Goal: Task Accomplishment & Management: Manage account settings

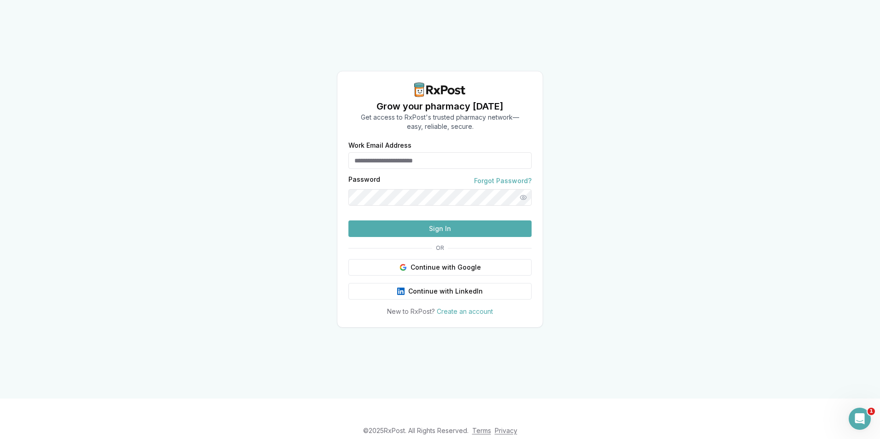
click at [404, 152] on input "Work Email Address" at bounding box center [439, 160] width 183 height 17
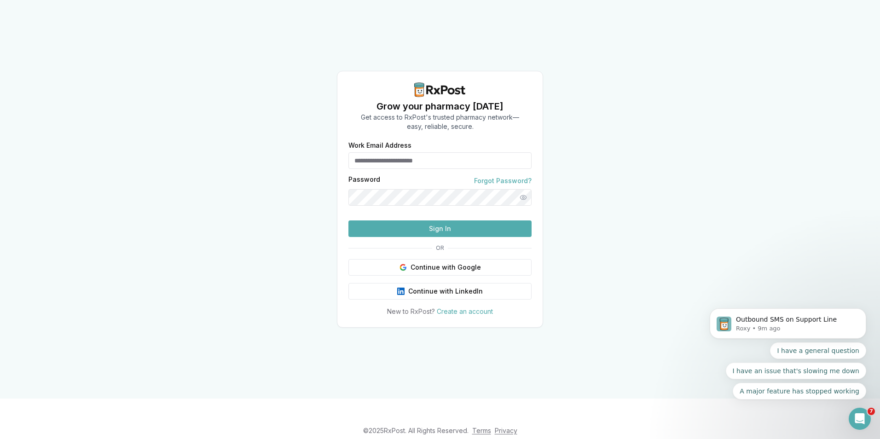
type input "**********"
click at [441, 237] on button "Sign In" at bounding box center [439, 228] width 183 height 17
click at [92, 274] on div "**********" at bounding box center [440, 199] width 880 height 399
click at [458, 237] on button "Sign In" at bounding box center [439, 228] width 183 height 17
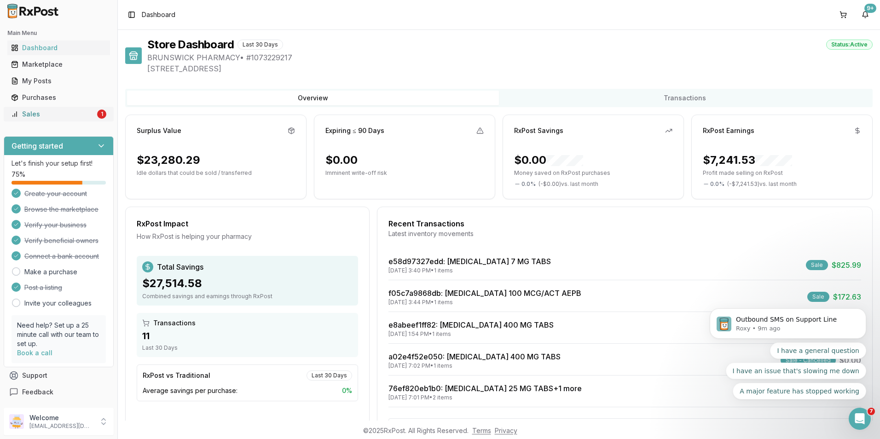
click at [56, 119] on link "Sales 1" at bounding box center [58, 114] width 103 height 17
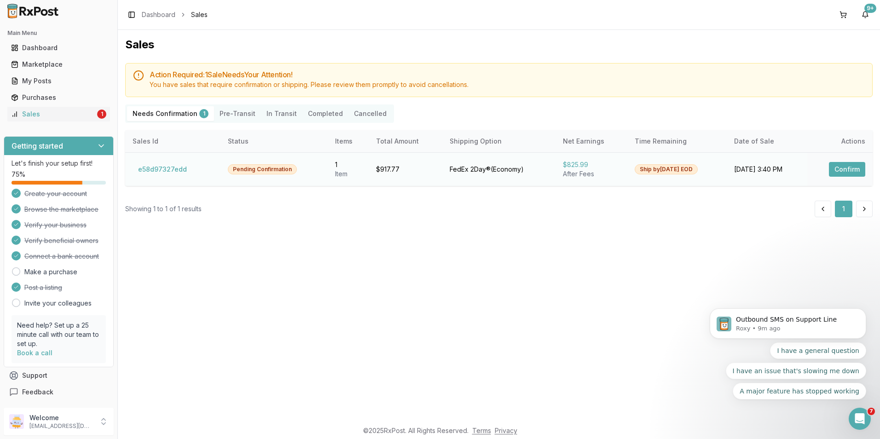
click at [842, 168] on button "Confirm" at bounding box center [847, 169] width 36 height 15
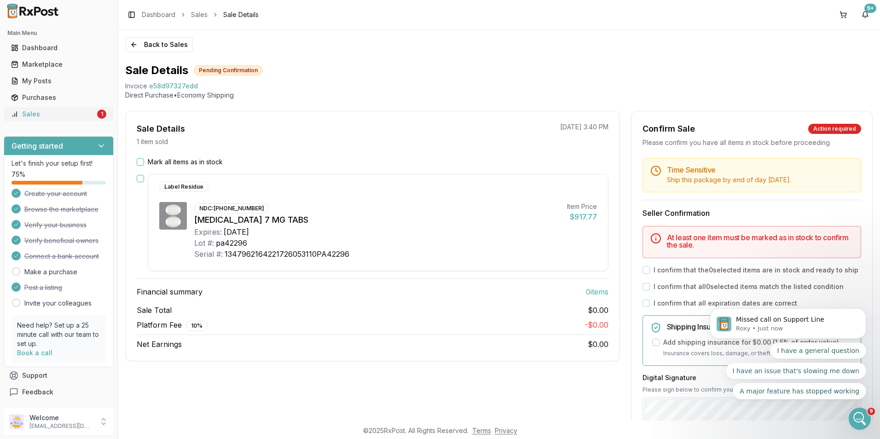
click at [49, 112] on div "Sales" at bounding box center [53, 114] width 84 height 9
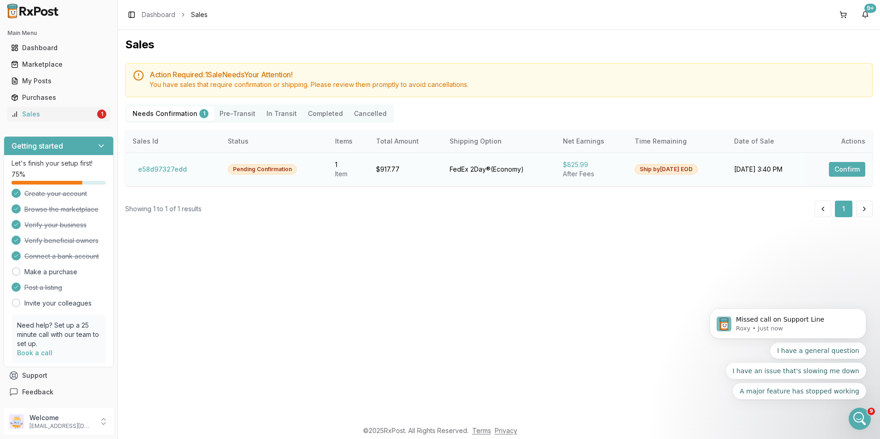
click at [854, 169] on button "Confirm" at bounding box center [847, 169] width 36 height 15
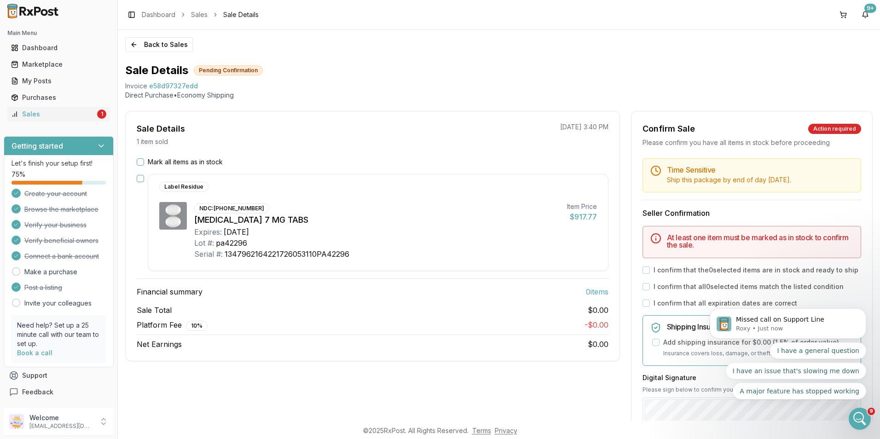
click at [138, 161] on button "Mark all items as in stock" at bounding box center [140, 161] width 7 height 7
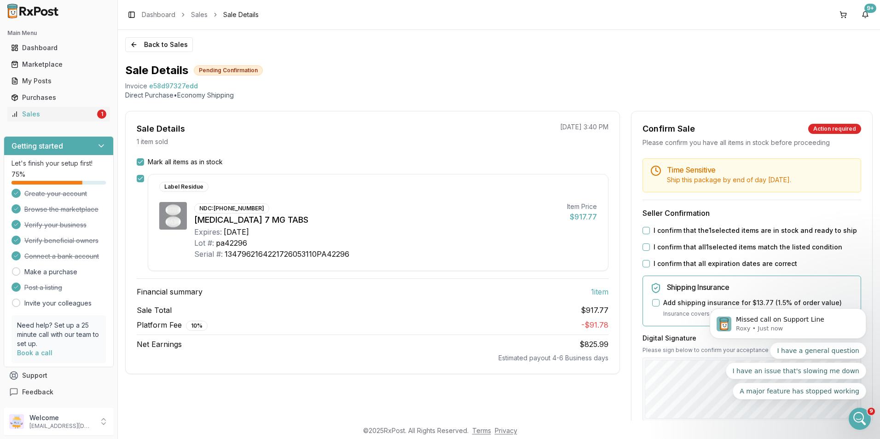
drag, startPoint x: 645, startPoint y: 230, endPoint x: 647, endPoint y: 236, distance: 6.3
click at [645, 230] on button "I confirm that the 1 selected items are in stock and ready to ship" at bounding box center [645, 230] width 7 height 7
click at [642, 249] on button "I confirm that all 1 selected items match the listed condition" at bounding box center [645, 246] width 7 height 7
click at [644, 269] on div "Time Sensitive Ship this package by end of day [DATE] . Seller Confirmation I c…" at bounding box center [751, 352] width 241 height 389
click at [646, 266] on button "I confirm that all expiration dates are correct" at bounding box center [645, 263] width 7 height 7
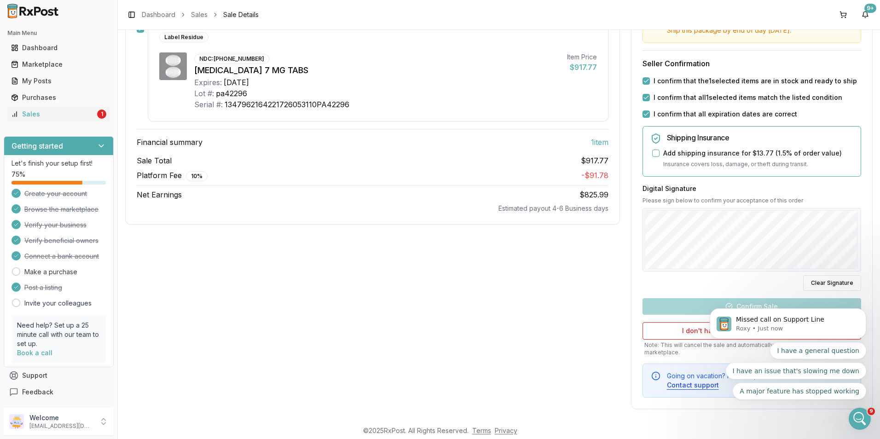
scroll to position [153, 0]
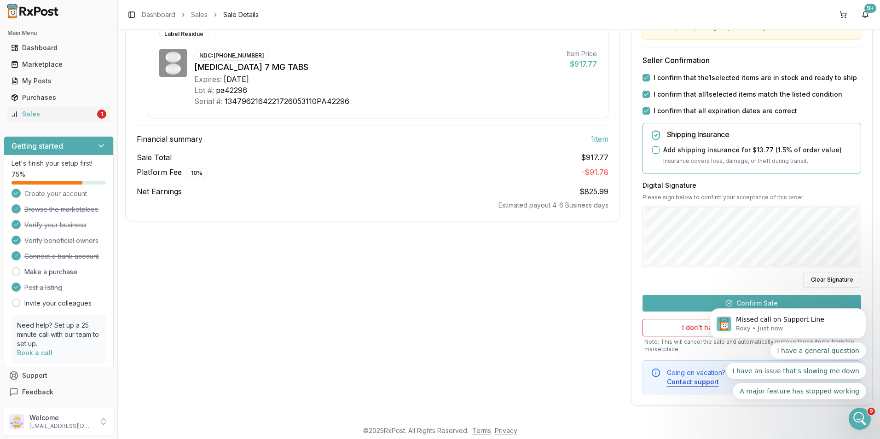
click at [743, 303] on body "Missed call on Support Line Roxy • Just now I have a general question I have an…" at bounding box center [788, 354] width 177 height 112
click at [715, 299] on body "Missed call on Support Line Roxy • Just now I have a general question I have an…" at bounding box center [788, 354] width 177 height 112
click at [735, 302] on body "Missed call on Support Line Roxy • Just now I have a general question I have an…" at bounding box center [788, 354] width 177 height 112
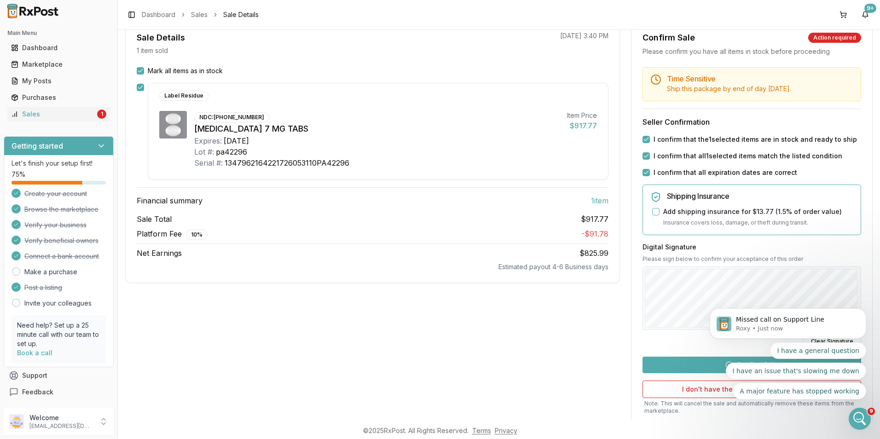
scroll to position [92, 0]
drag, startPoint x: 1568, startPoint y: 702, endPoint x: 868, endPoint y: 409, distance: 759.1
click at [864, 419] on div "Open Intercom Messenger" at bounding box center [858, 417] width 30 height 30
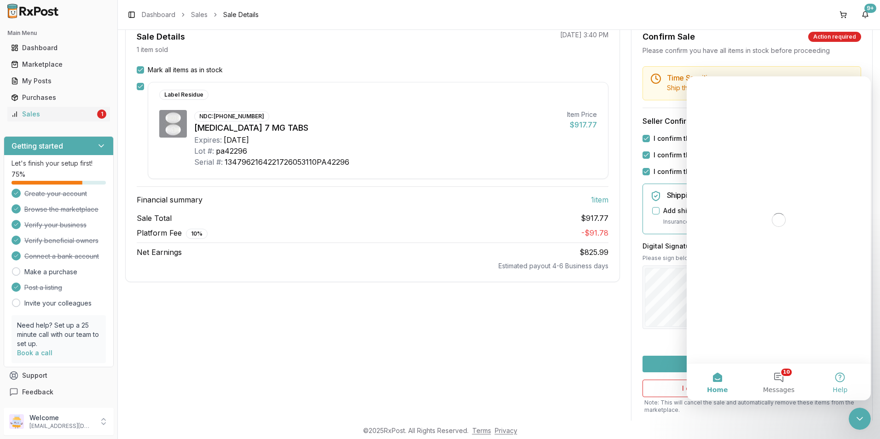
scroll to position [0, 0]
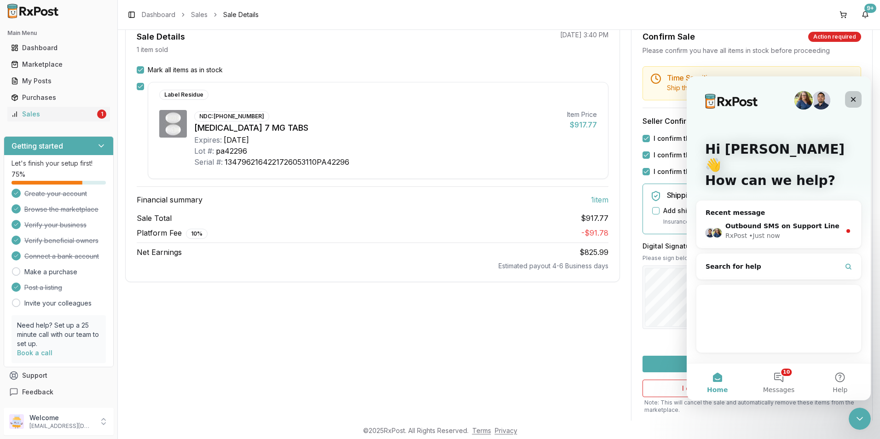
click at [853, 99] on icon "Close" at bounding box center [853, 99] width 5 height 5
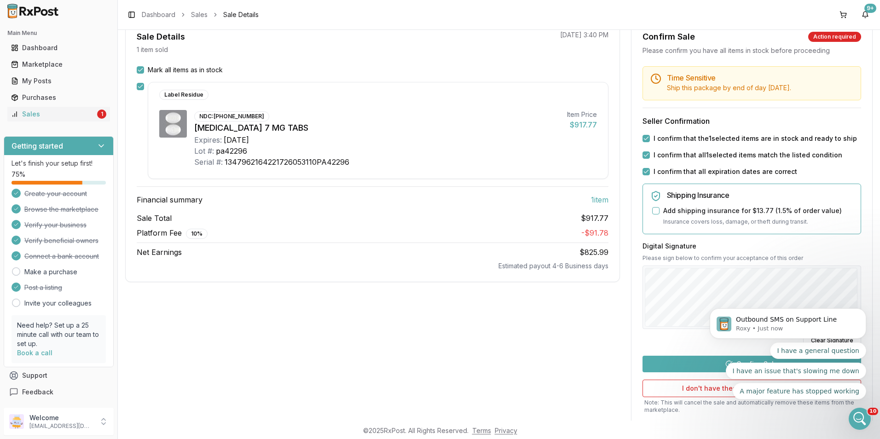
click at [715, 370] on div "I have a general question I have an issue that's slowing me down A major featur…" at bounding box center [788, 370] width 156 height 57
click at [714, 363] on div "I have a general question I have an issue that's slowing me down A major featur…" at bounding box center [788, 370] width 156 height 57
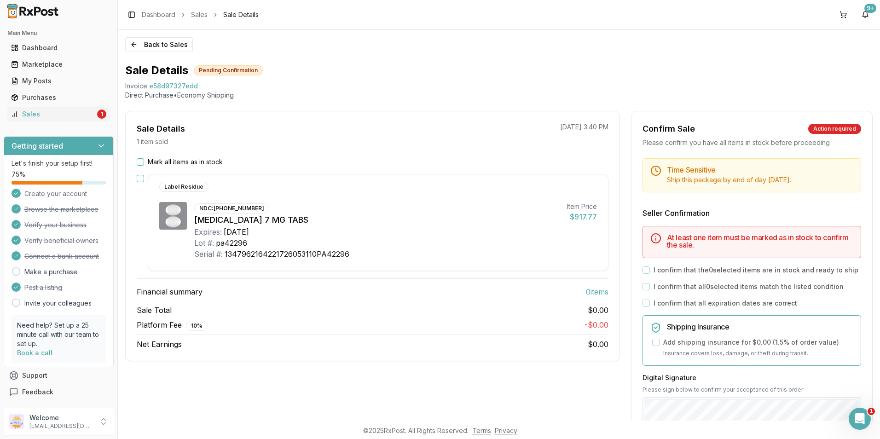
click at [141, 178] on button "button" at bounding box center [140, 178] width 7 height 7
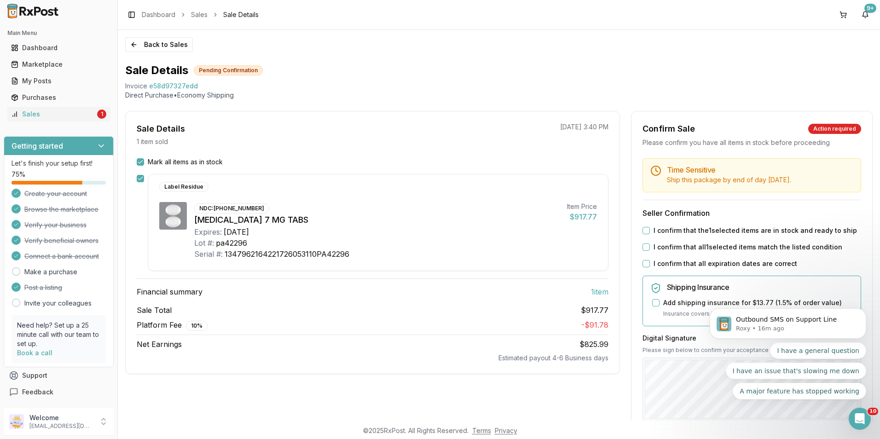
drag, startPoint x: 641, startPoint y: 228, endPoint x: 647, endPoint y: 240, distance: 13.8
click at [642, 229] on button "I confirm that the 1 selected items are in stock and ready to ship" at bounding box center [645, 230] width 7 height 7
click at [648, 251] on div "I confirm that all 1 selected items match the listed condition" at bounding box center [751, 247] width 219 height 9
click at [646, 247] on button "I confirm that all 1 selected items match the listed condition" at bounding box center [645, 246] width 7 height 7
click at [644, 266] on button "I confirm that all expiration dates are correct" at bounding box center [645, 263] width 7 height 7
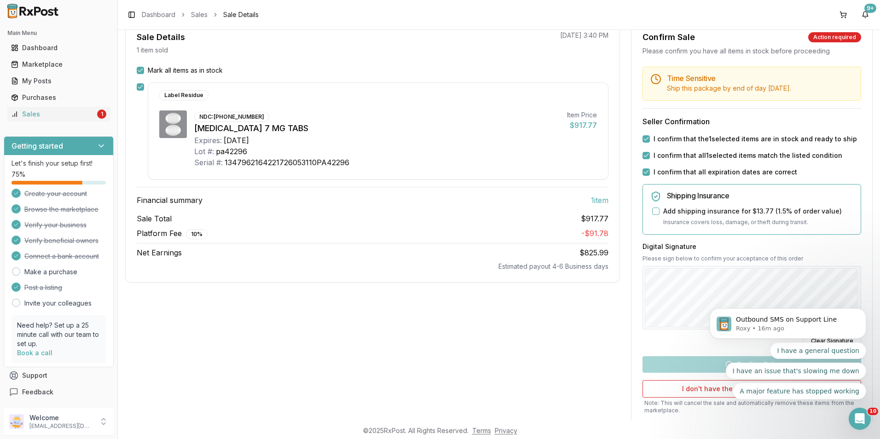
scroll to position [92, 0]
click at [718, 363] on div "I have a general question I have an issue that's slowing me down A major featur…" at bounding box center [788, 370] width 156 height 57
click at [720, 365] on div "I have a general question I have an issue that's slowing me down A major featur…" at bounding box center [788, 370] width 156 height 57
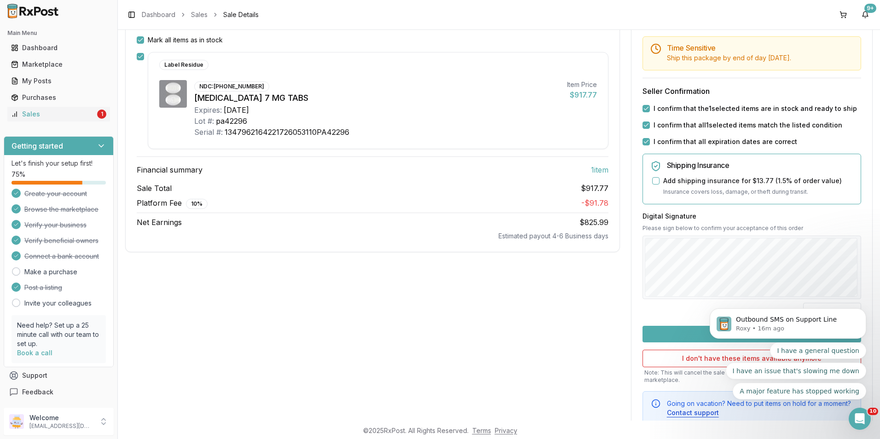
scroll to position [153, 0]
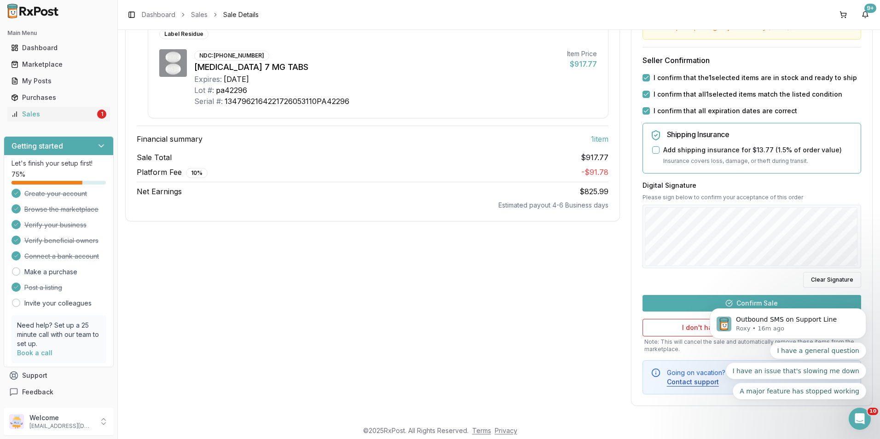
click at [751, 304] on div "Outbound SMS on Support Line Roxy • 16m ago I have a general question I have an…" at bounding box center [787, 341] width 169 height 115
click at [757, 316] on span "Outbound SMS on Support Line" at bounding box center [786, 319] width 101 height 7
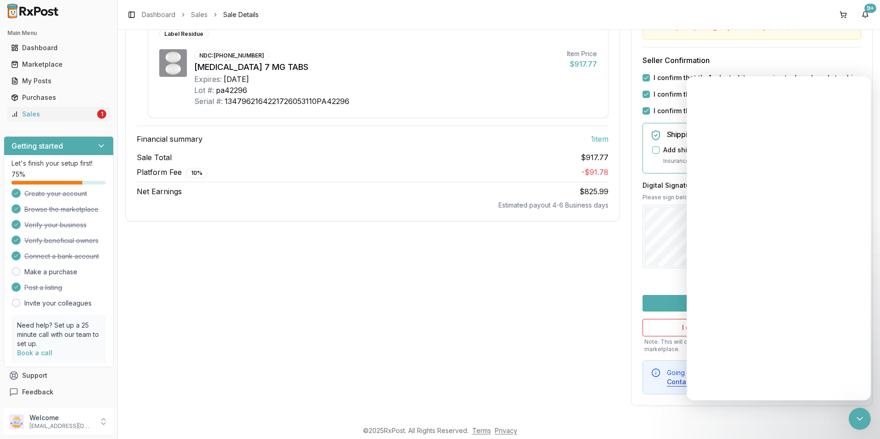
scroll to position [0, 0]
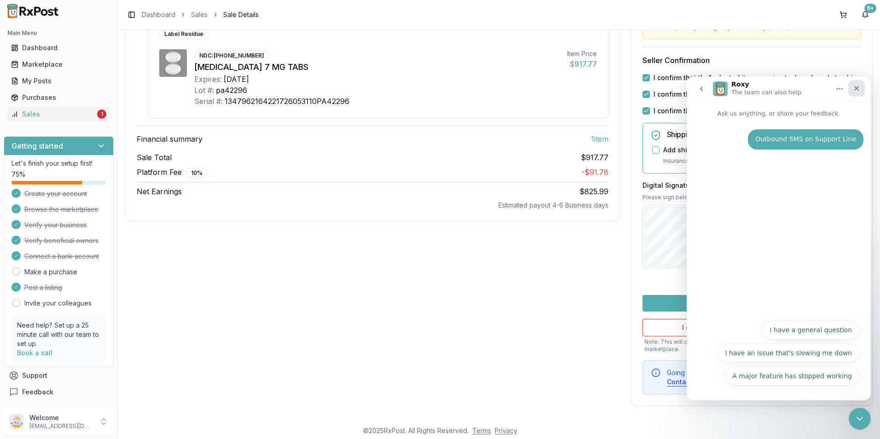
click at [857, 90] on icon "Close" at bounding box center [856, 88] width 7 height 7
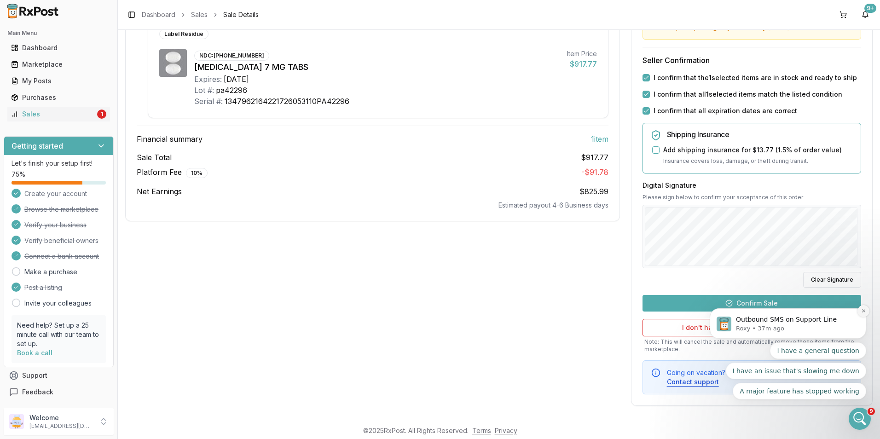
click at [863, 309] on icon "Dismiss notification" at bounding box center [863, 310] width 5 height 5
click at [863, 312] on icon "Dismiss notification" at bounding box center [863, 310] width 5 height 5
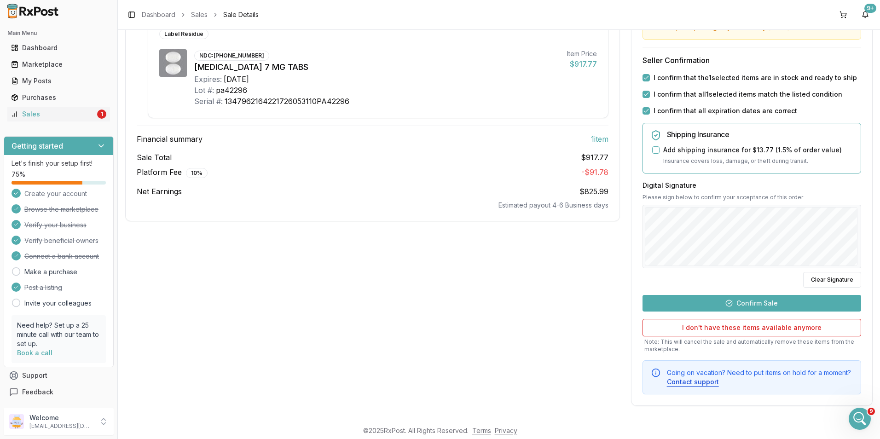
click at [794, 302] on button "Confirm Sale" at bounding box center [751, 303] width 219 height 17
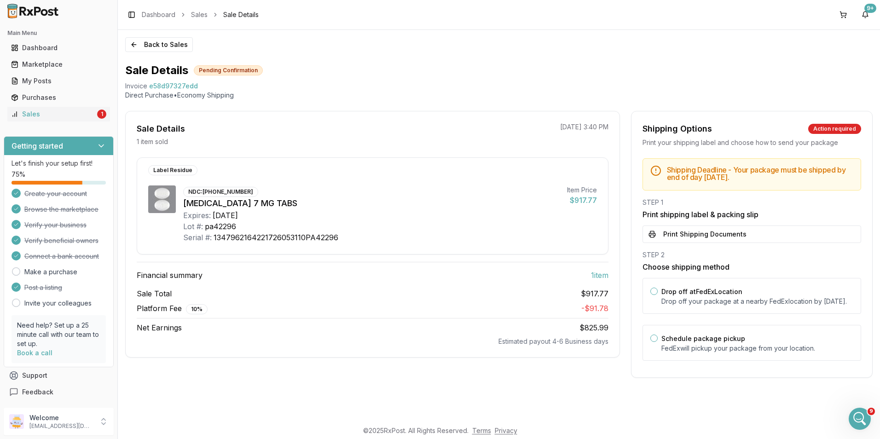
click at [696, 237] on button "Print Shipping Documents" at bounding box center [751, 234] width 219 height 17
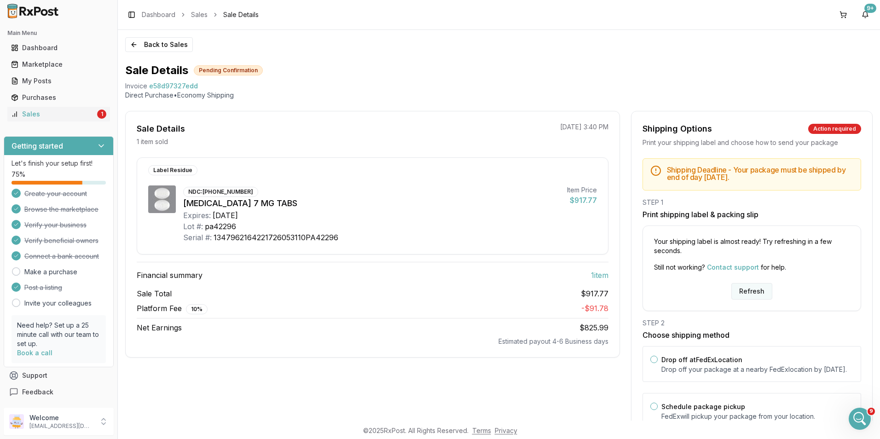
click at [742, 295] on button "Refresh" at bounding box center [751, 291] width 41 height 17
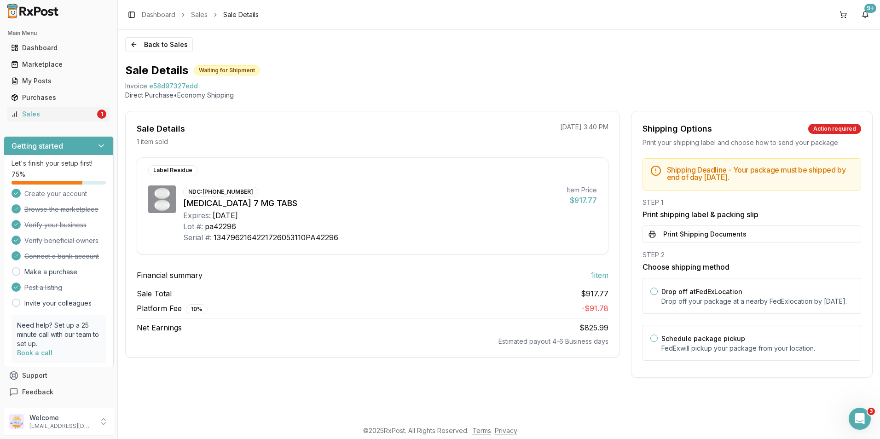
click at [710, 234] on button "Print Shipping Documents" at bounding box center [751, 234] width 219 height 17
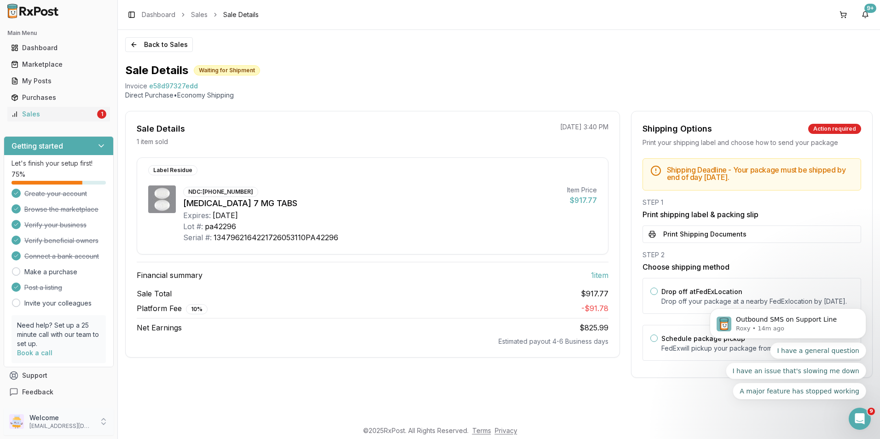
click at [67, 427] on p "alpesh_jiny@yahoo.com" at bounding box center [61, 425] width 64 height 7
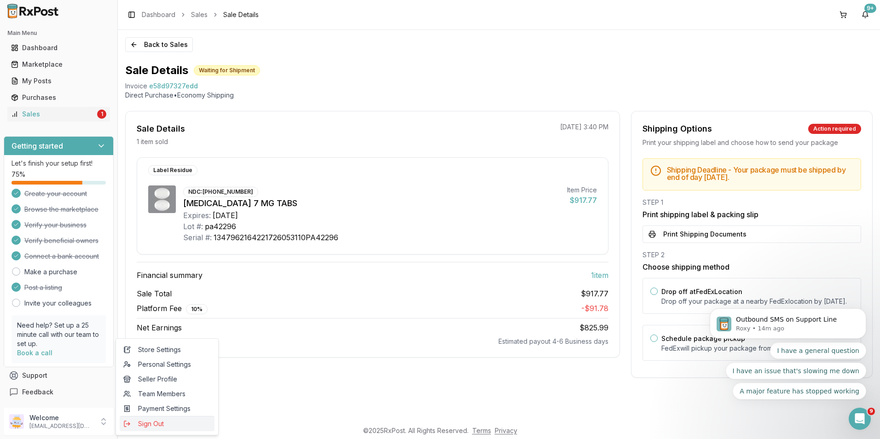
click at [139, 425] on span "Sign Out" at bounding box center [166, 423] width 87 height 9
